Goal: Transaction & Acquisition: Purchase product/service

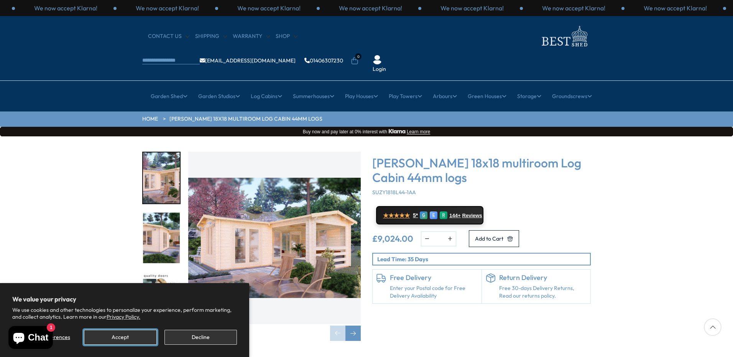
click at [120, 336] on button "Accept" at bounding box center [120, 337] width 72 height 15
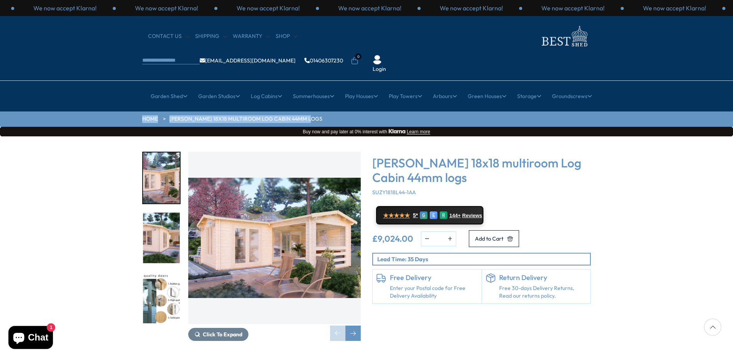
drag, startPoint x: 732, startPoint y: 71, endPoint x: 734, endPoint y: 94, distance: 23.0
click at [165, 154] on img "1 / 7" at bounding box center [161, 178] width 37 height 51
click at [155, 217] on img "2 / 7" at bounding box center [161, 238] width 37 height 51
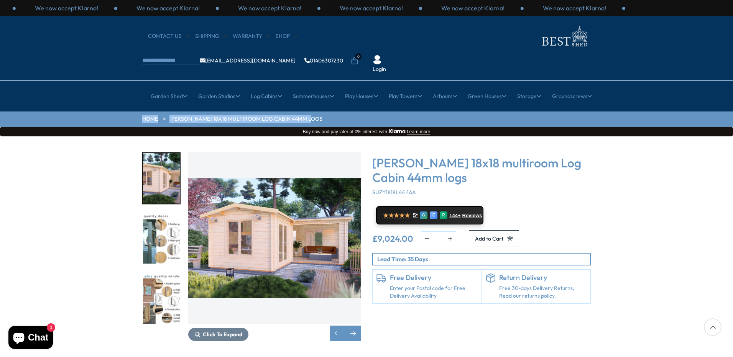
click at [161, 273] on img "4 / 7" at bounding box center [161, 298] width 37 height 51
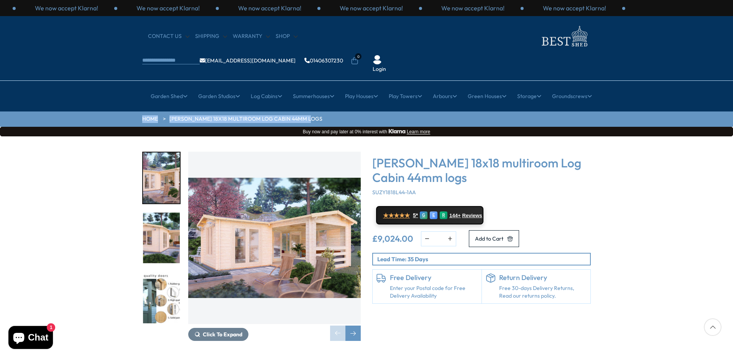
click at [158, 278] on img "3 / 7" at bounding box center [161, 298] width 37 height 51
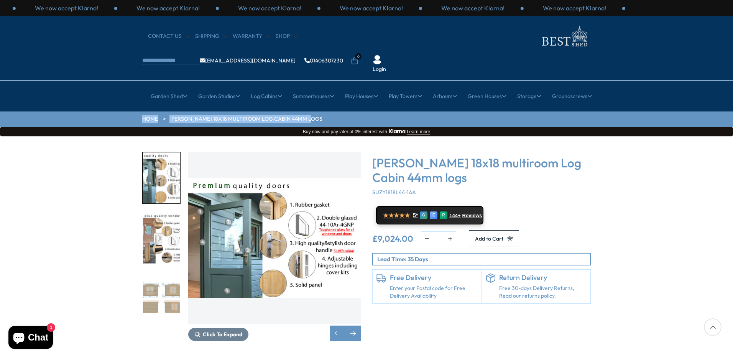
click at [158, 278] on div at bounding box center [161, 242] width 38 height 420
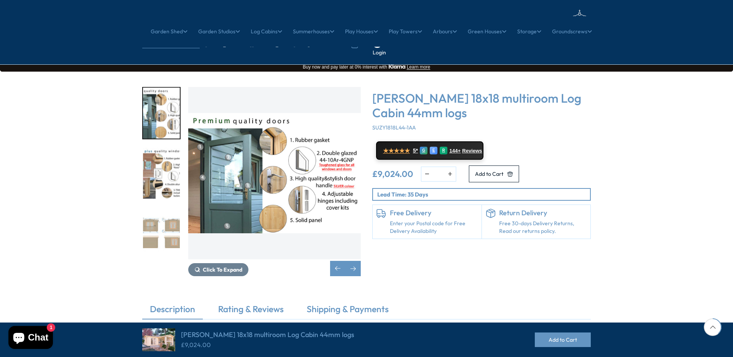
scroll to position [256, 0]
